Goal: Task Accomplishment & Management: Manage account settings

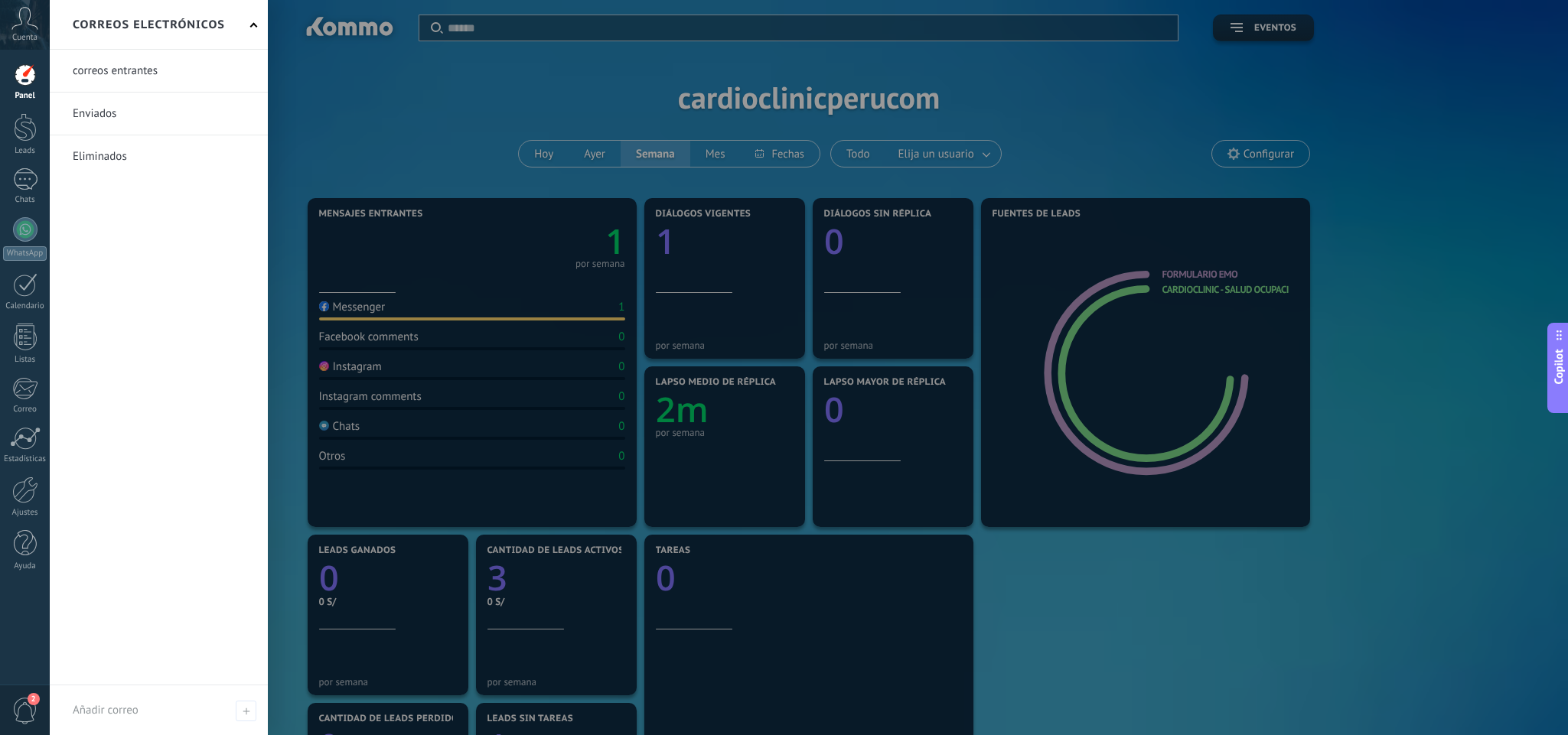
click at [25, 405] on div "Correo" at bounding box center [25, 409] width 45 height 10
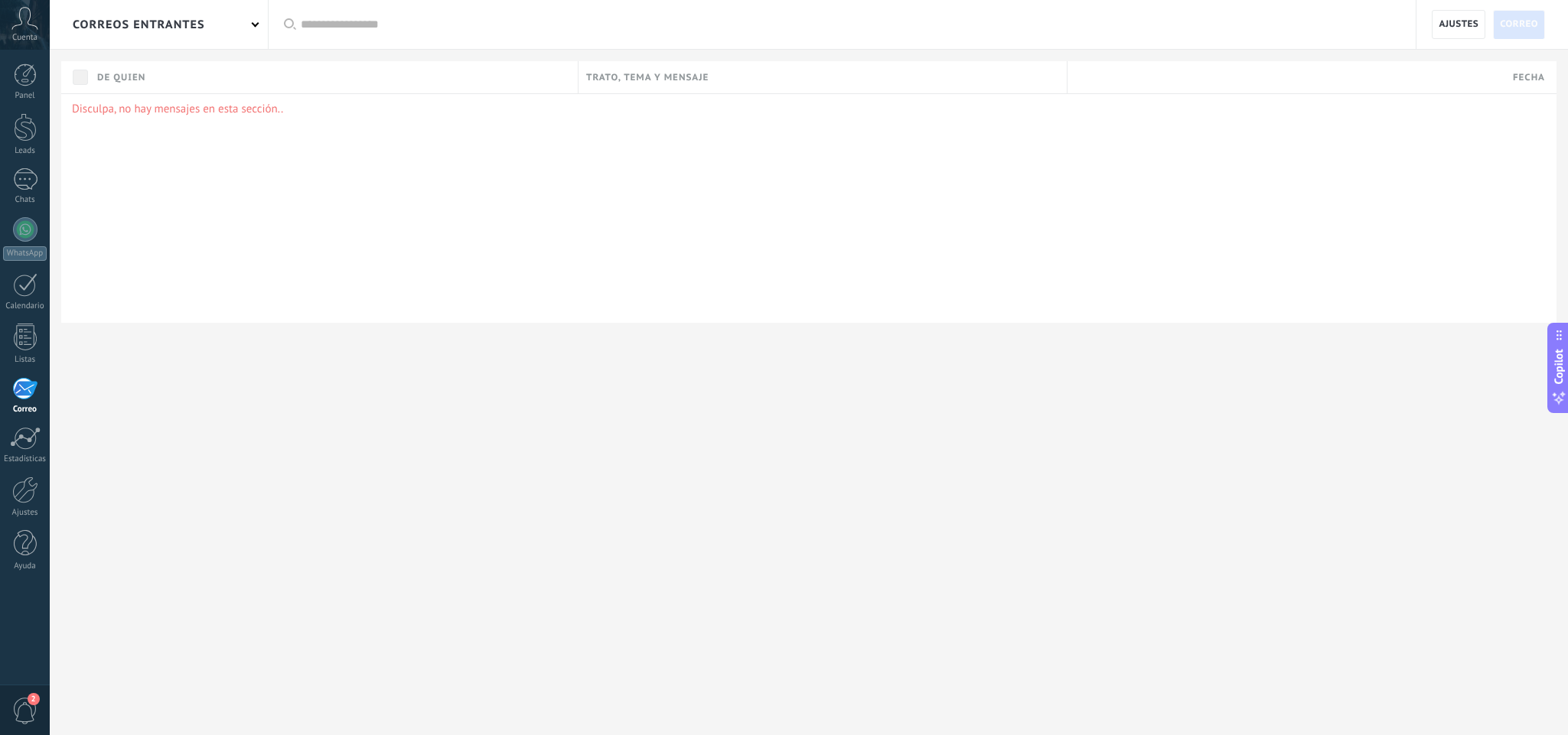
click at [234, 20] on div "correos entrantes" at bounding box center [158, 24] width 218 height 49
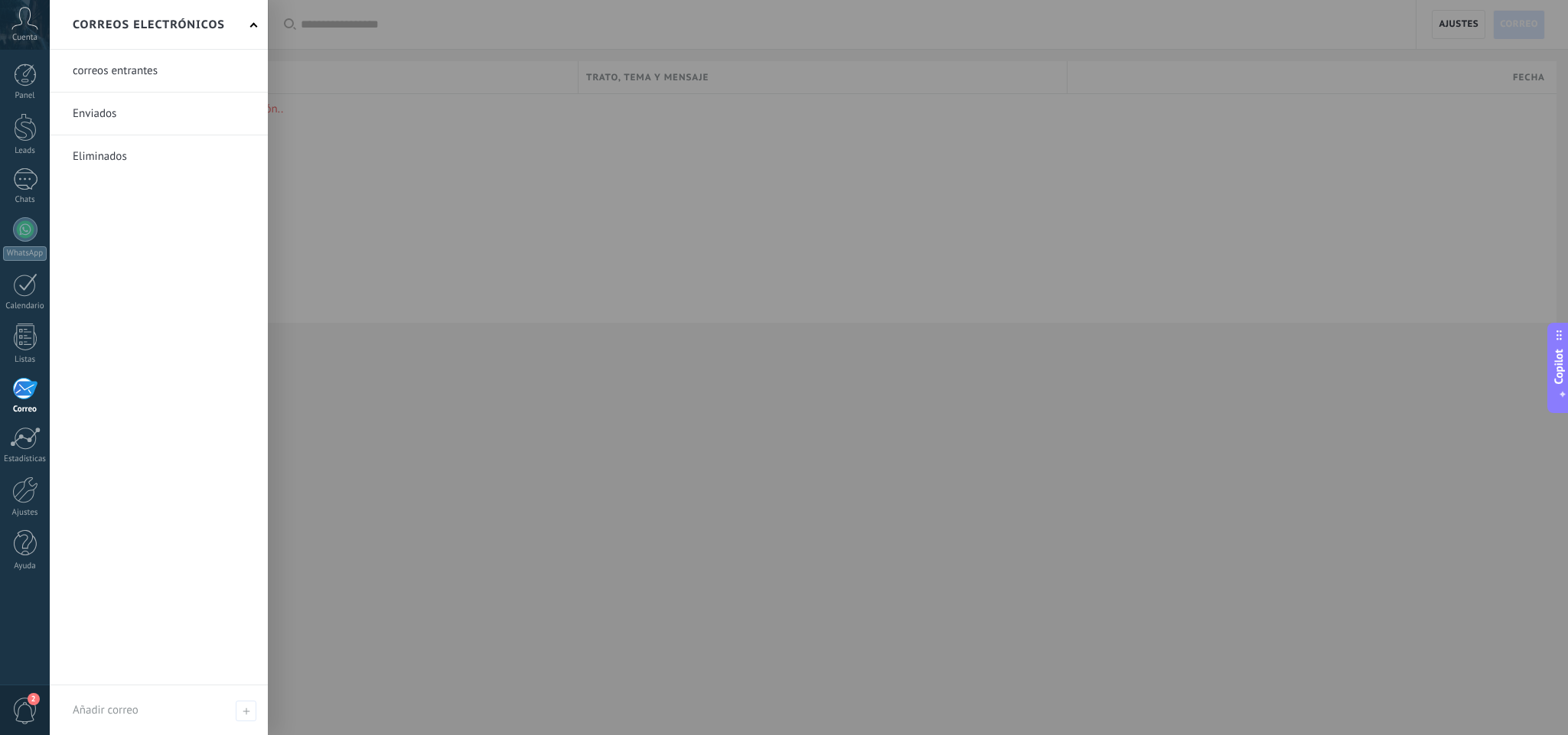
click at [234, 20] on div "Correos electrónicos" at bounding box center [158, 25] width 218 height 50
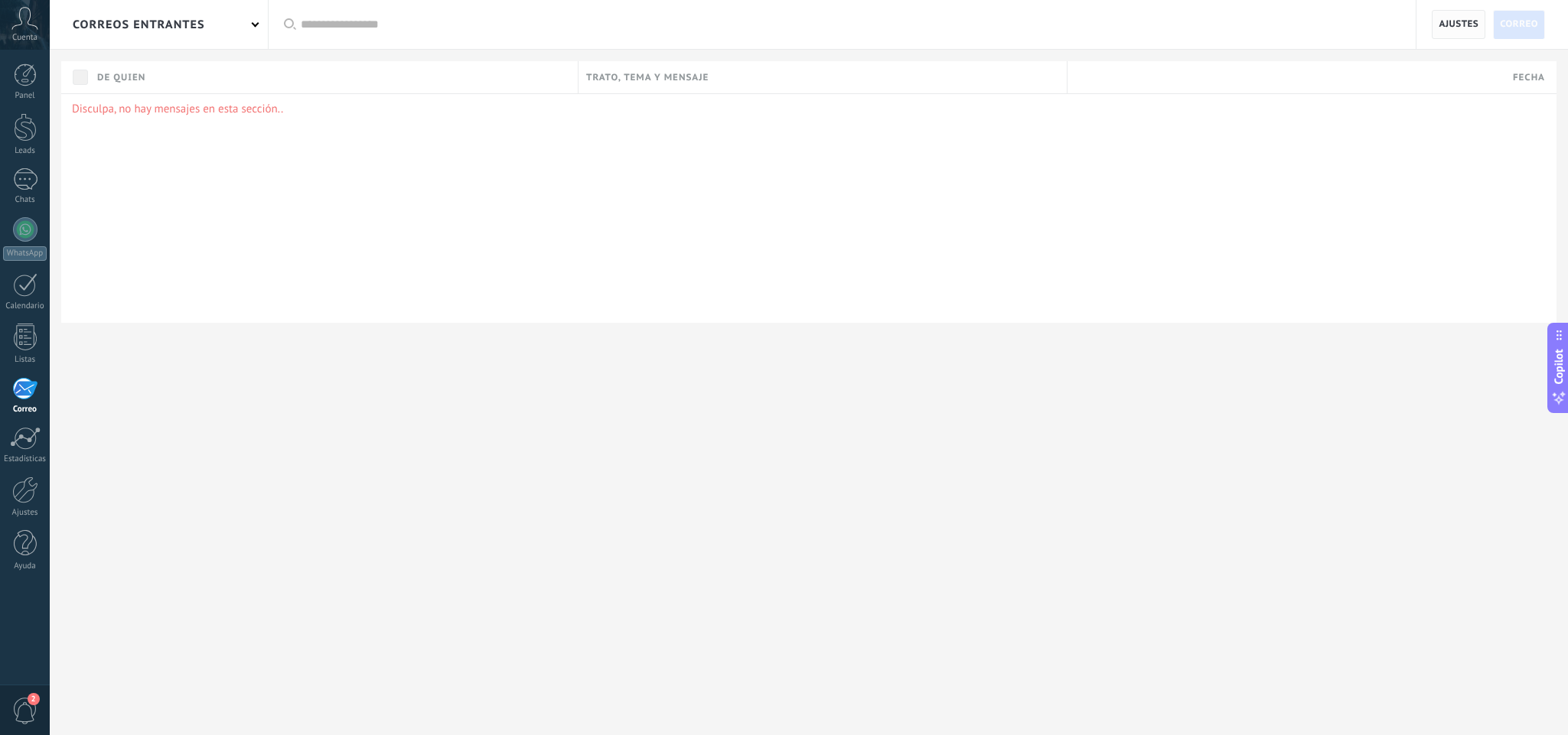
click at [1456, 28] on span "Ajustes" at bounding box center [1458, 24] width 40 height 28
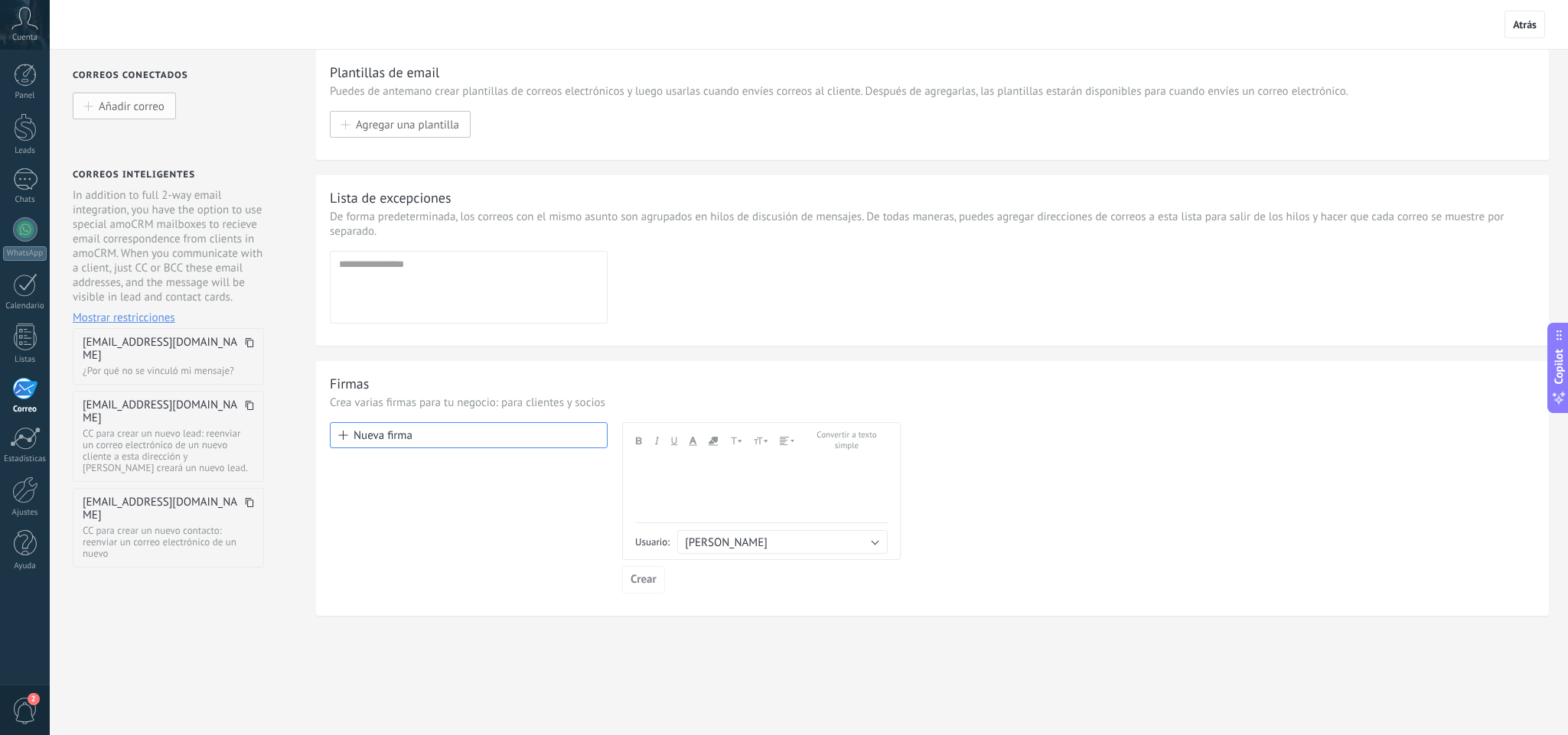
click at [140, 117] on button "Añadir correo" at bounding box center [125, 106] width 103 height 27
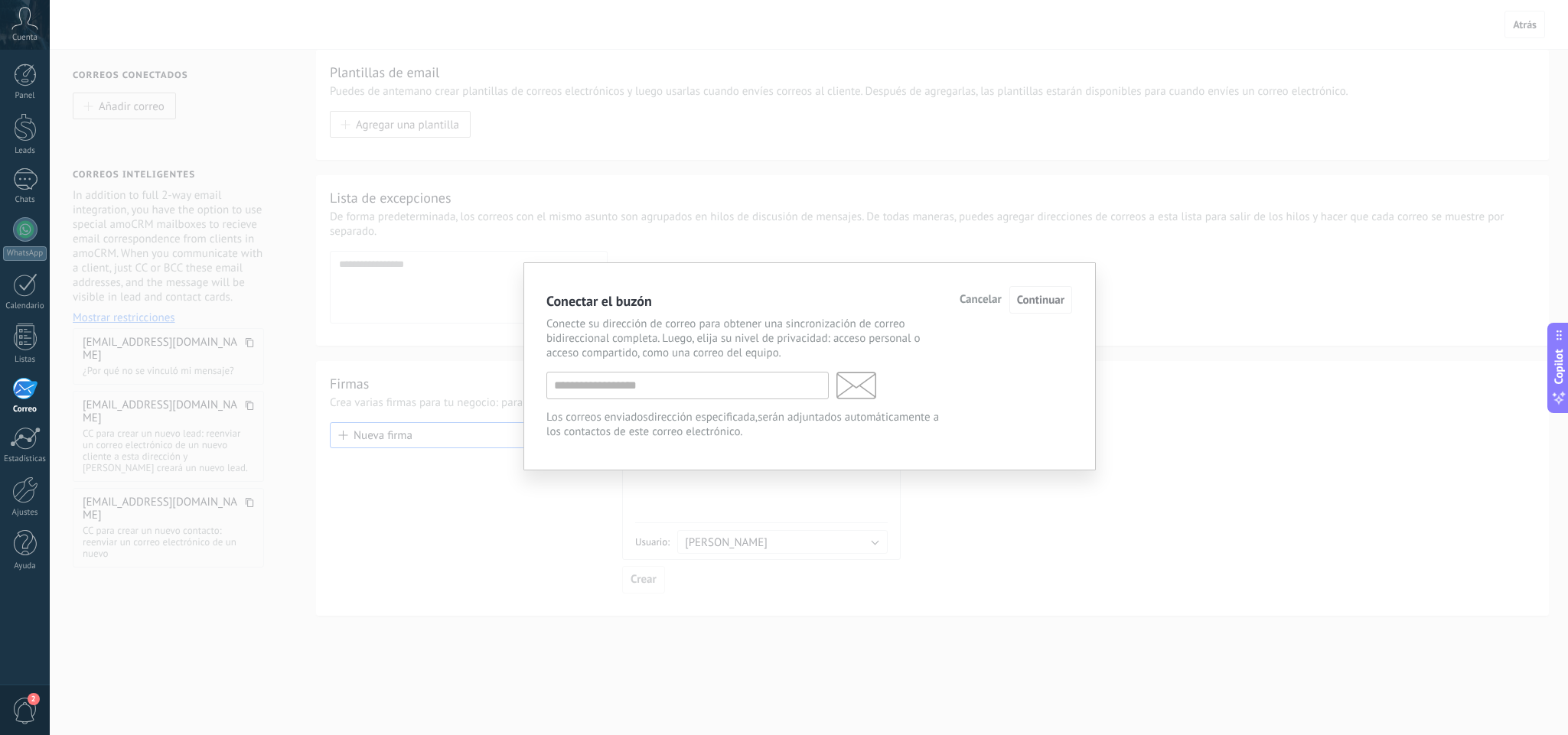
click at [979, 302] on span "Cancelar" at bounding box center [980, 300] width 42 height 11
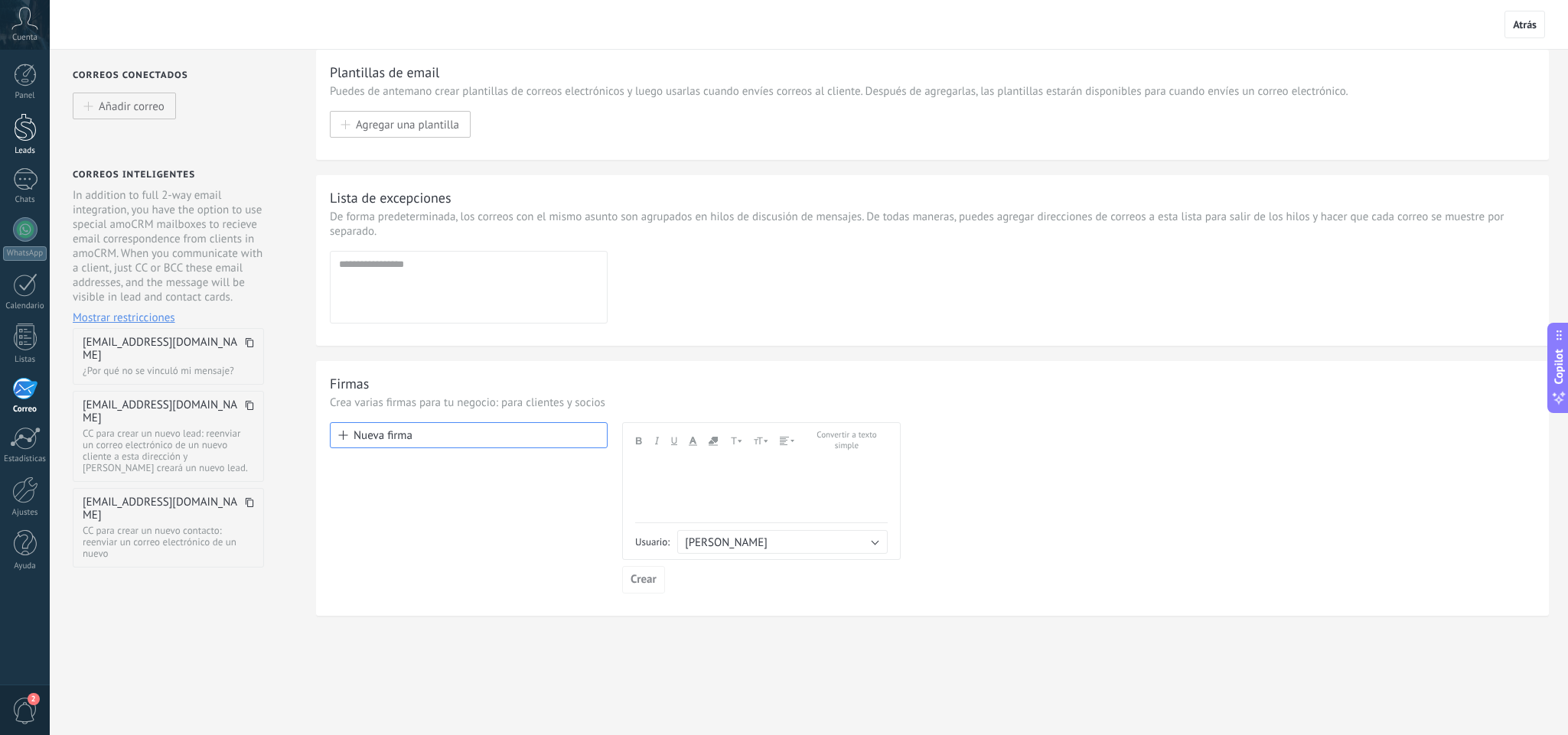
click at [17, 129] on div at bounding box center [25, 127] width 23 height 28
